Goal: Transaction & Acquisition: Purchase product/service

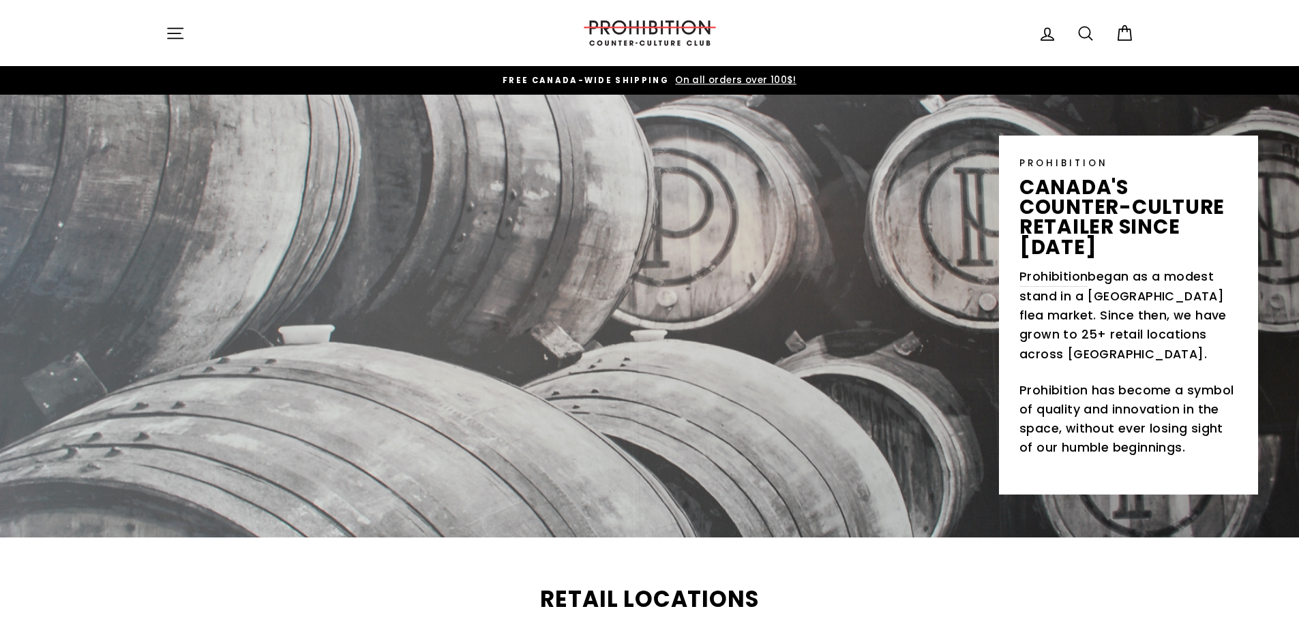
click at [171, 30] on icon "button" at bounding box center [175, 33] width 19 height 19
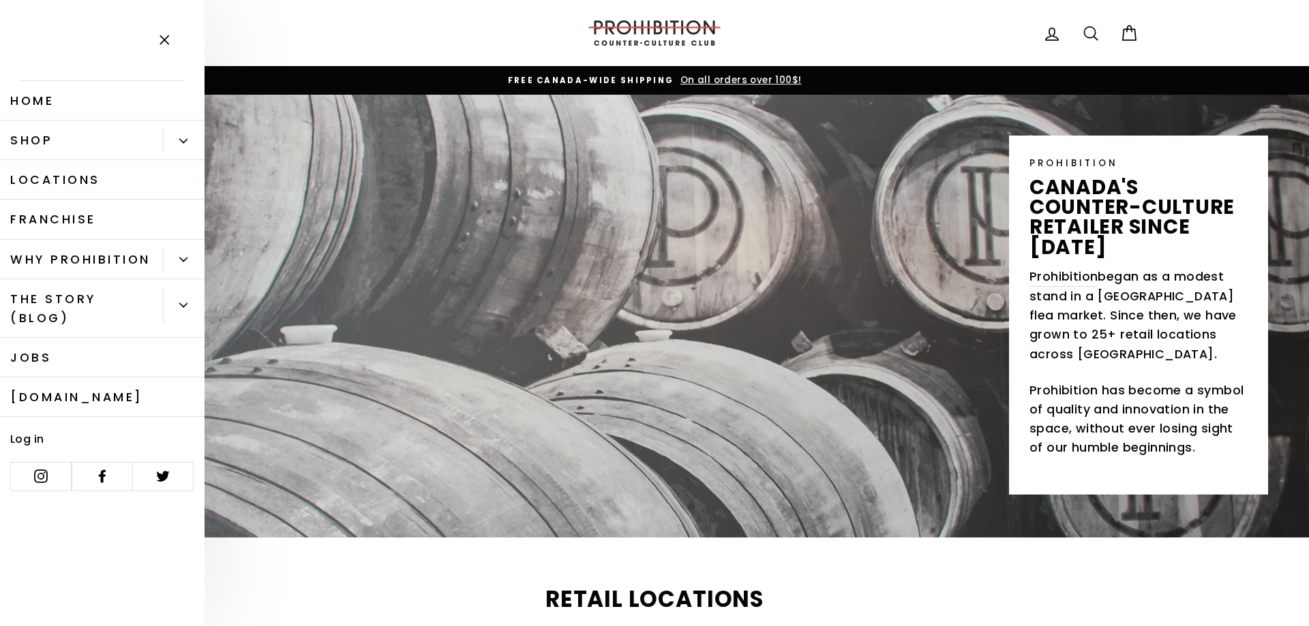
click at [125, 153] on link "Shop" at bounding box center [81, 141] width 163 height 40
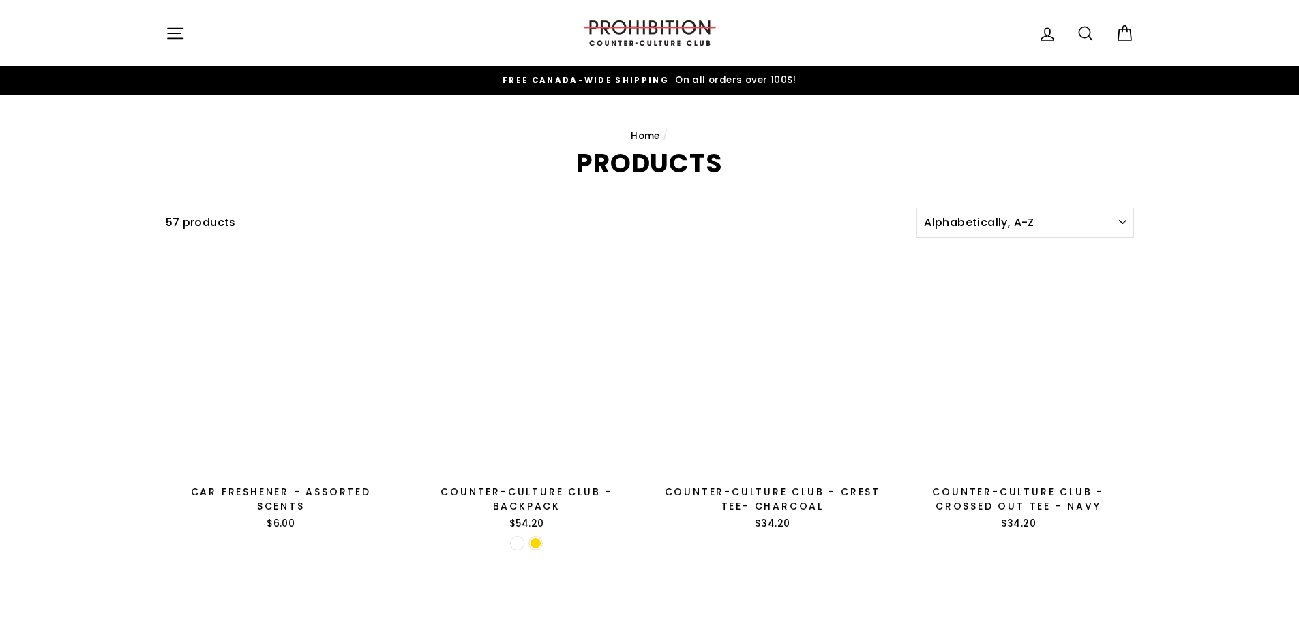
click at [183, 37] on icon "button" at bounding box center [175, 33] width 19 height 19
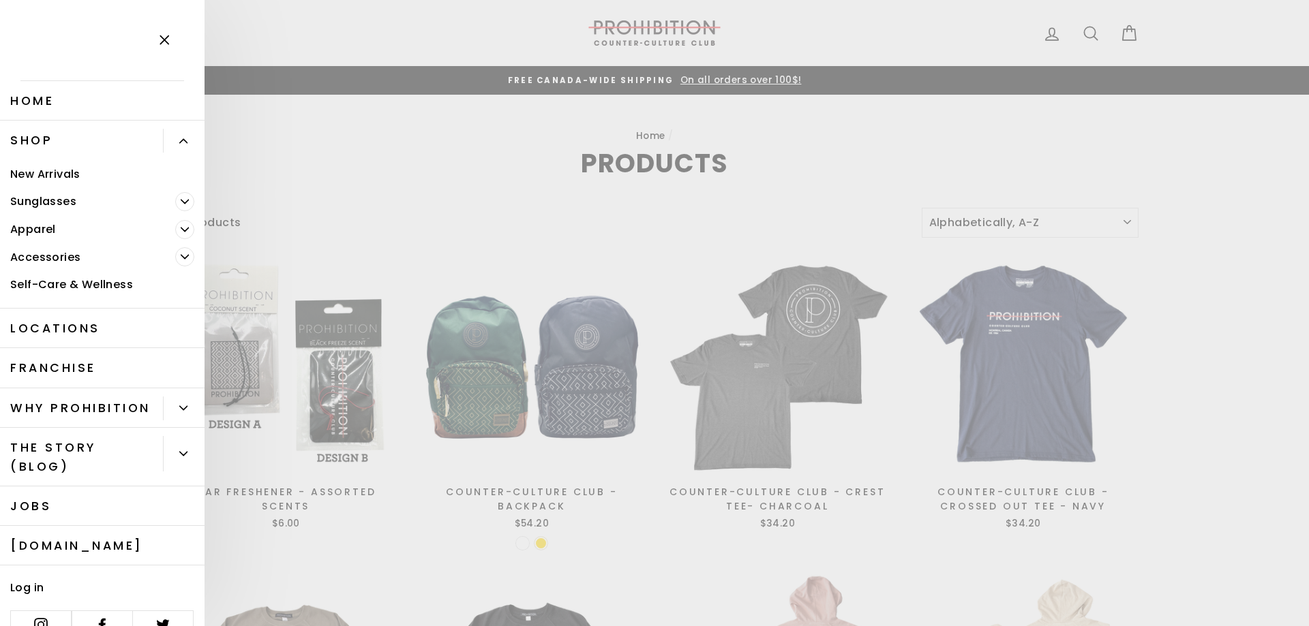
click at [181, 259] on icon "Primary" at bounding box center [185, 257] width 8 height 8
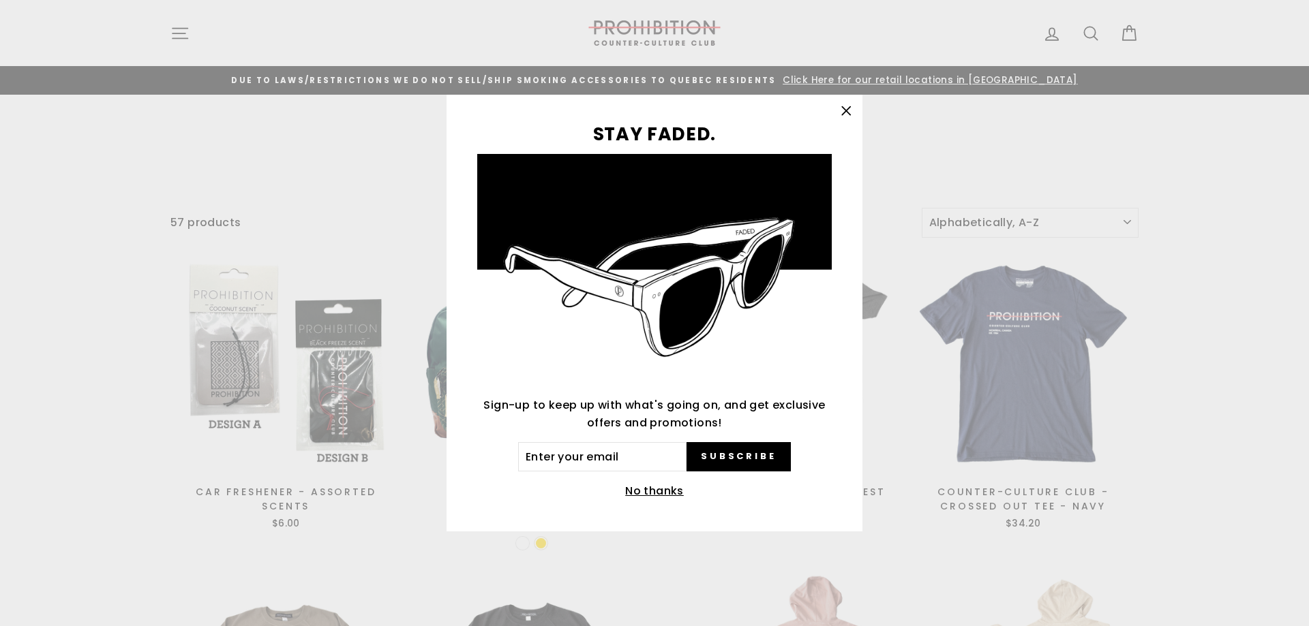
click at [180, 29] on div "STAY FADED. Sign-up to keep up with what's going on, and get exclusive offers a…" at bounding box center [654, 313] width 1309 height 626
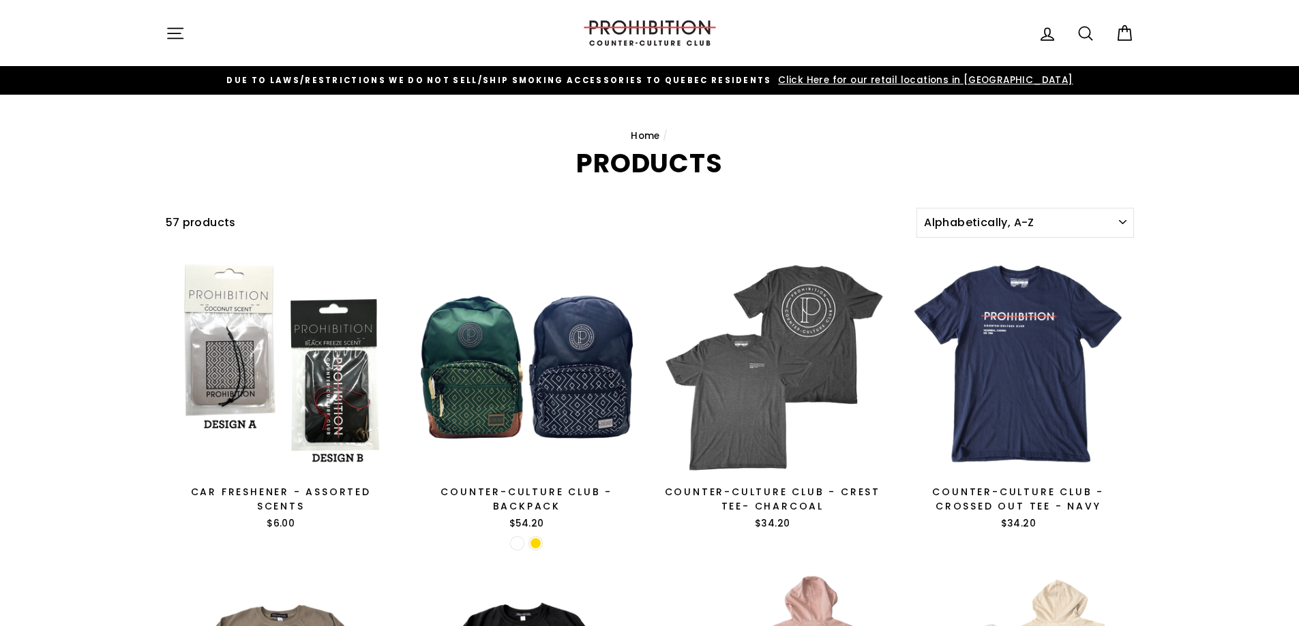
click at [180, 29] on icon "button" at bounding box center [175, 33] width 19 height 19
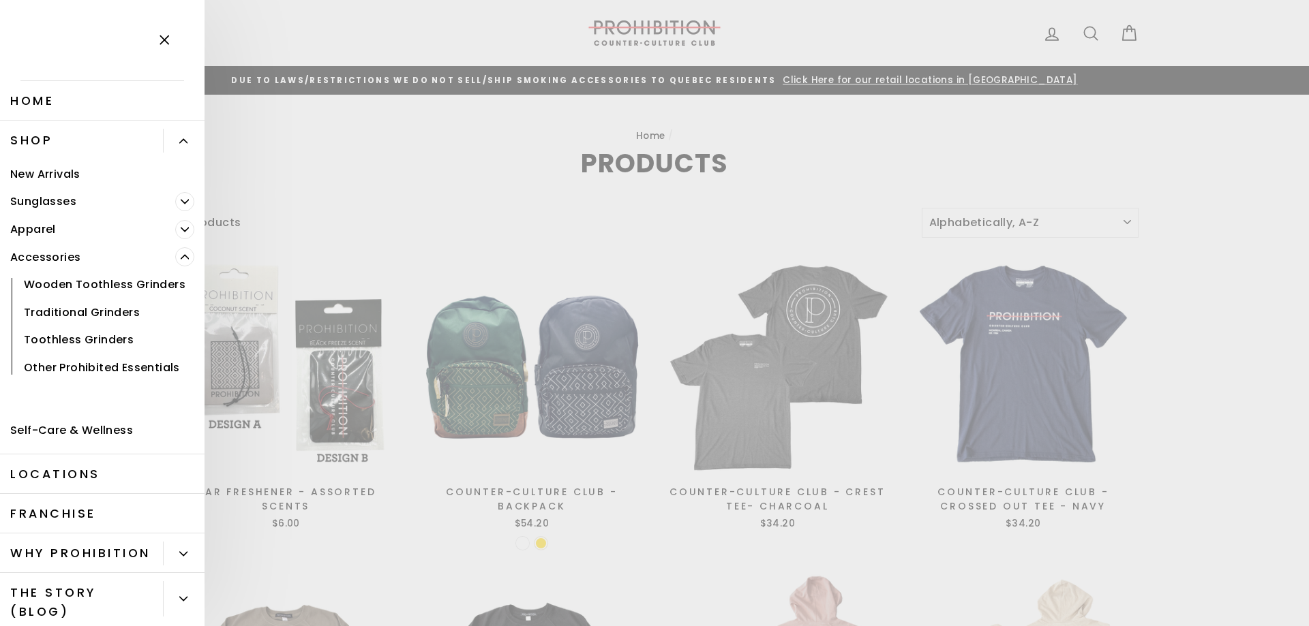
click at [181, 259] on span "Primary" at bounding box center [184, 256] width 19 height 19
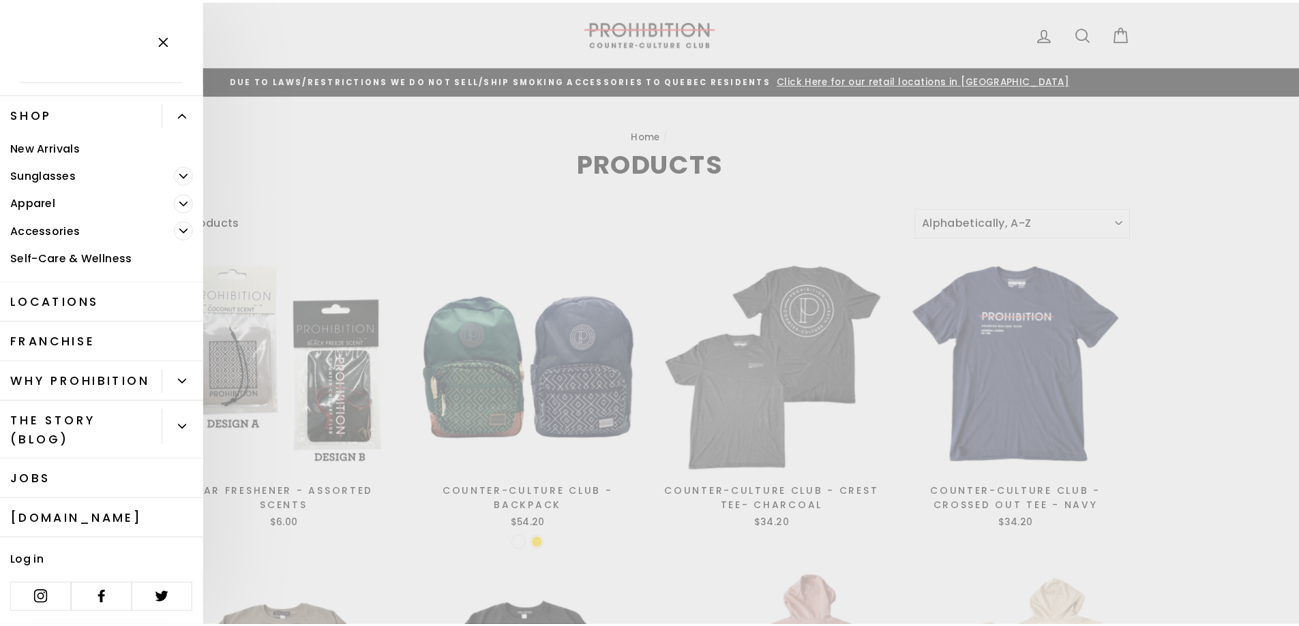
scroll to position [46, 0]
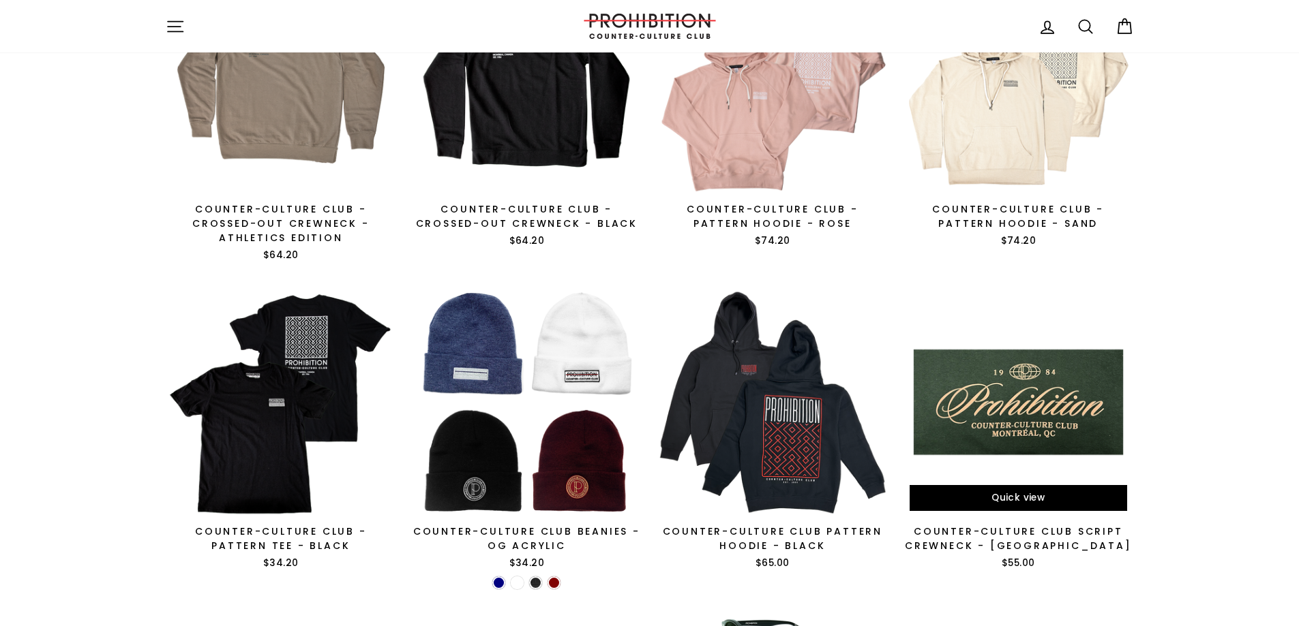
scroll to position [750, 0]
